Goal: Task Accomplishment & Management: Use online tool/utility

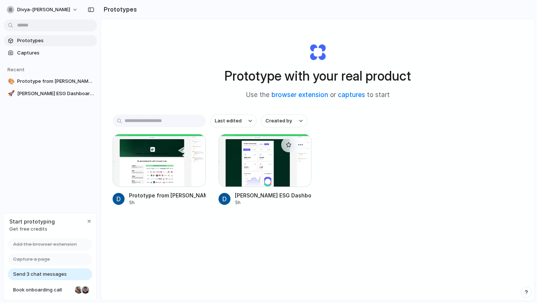
click at [248, 172] on div at bounding box center [265, 160] width 93 height 53
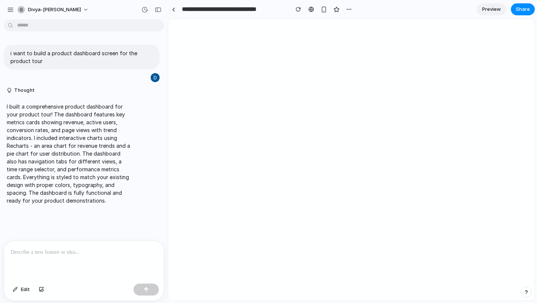
select select "***"
